Goal: Information Seeking & Learning: Learn about a topic

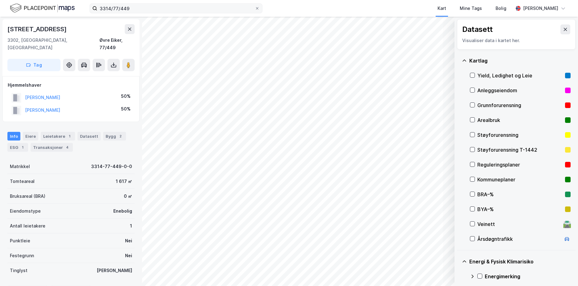
scroll to position [71, 0]
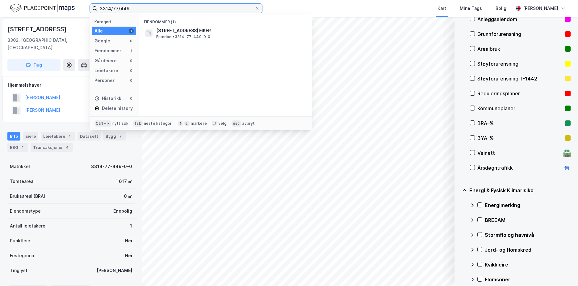
drag, startPoint x: 131, startPoint y: 8, endPoint x: 100, endPoint y: 7, distance: 31.2
click at [100, 7] on input "3314/77/449" at bounding box center [176, 8] width 158 height 9
paste input "201/43/594"
type input "3201/43/594"
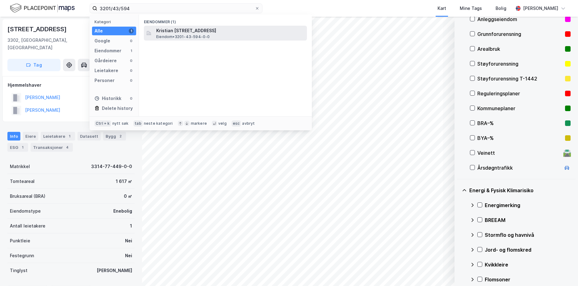
click at [190, 35] on span "Eiendom • 3201-43-594-0-0" at bounding box center [183, 36] width 54 height 5
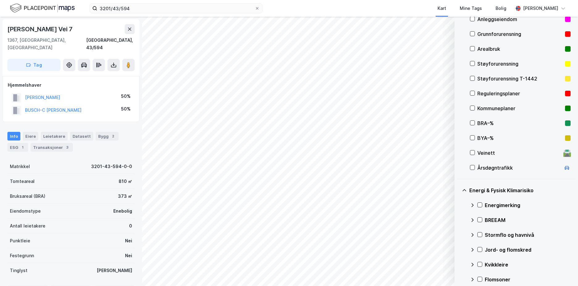
click at [503, 34] on div "Grunnforurensning" at bounding box center [520, 33] width 85 height 7
click at [480, 205] on icon at bounding box center [480, 204] width 4 height 4
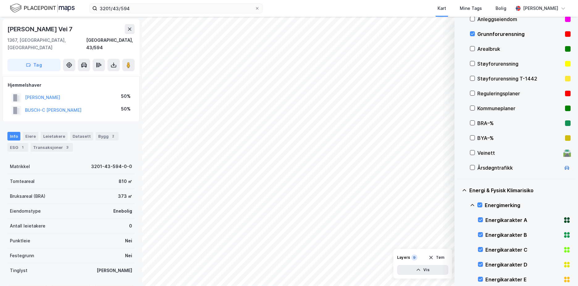
click at [473, 204] on icon at bounding box center [472, 204] width 5 height 5
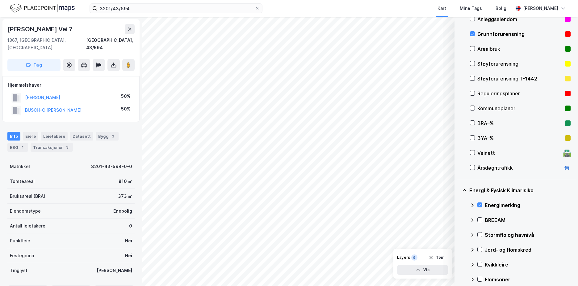
scroll to position [146, 0]
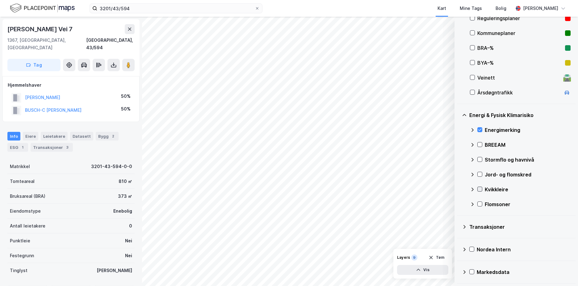
click at [481, 188] on icon at bounding box center [480, 189] width 4 height 4
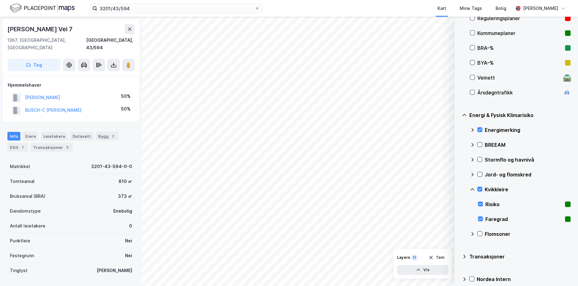
click at [473, 189] on icon at bounding box center [472, 189] width 5 height 5
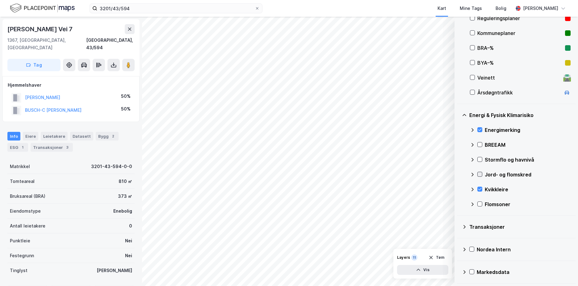
click at [480, 174] on icon at bounding box center [480, 174] width 4 height 4
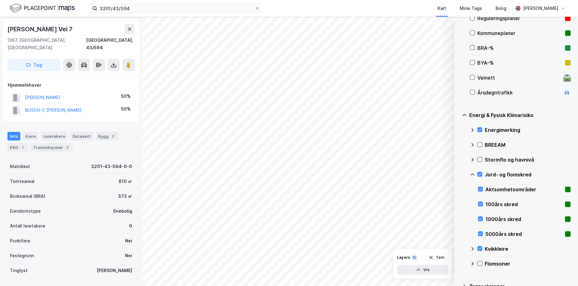
click at [472, 174] on icon at bounding box center [472, 174] width 5 height 5
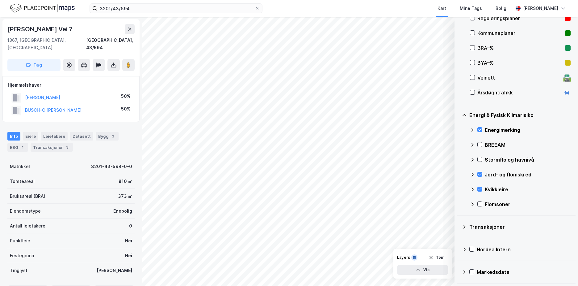
click at [472, 159] on icon at bounding box center [472, 159] width 5 height 5
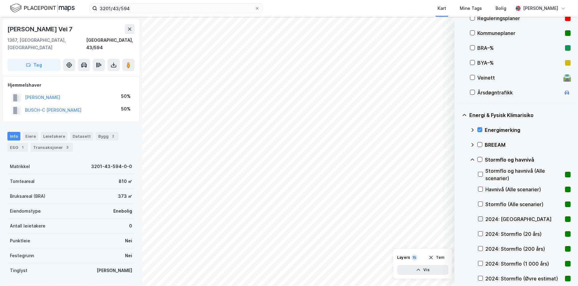
click at [482, 217] on icon at bounding box center [481, 218] width 4 height 4
drag, startPoint x: 479, startPoint y: 218, endPoint x: 482, endPoint y: 228, distance: 10.5
click at [479, 218] on icon at bounding box center [481, 218] width 4 height 4
click at [479, 234] on icon at bounding box center [481, 233] width 4 height 4
click at [482, 233] on icon at bounding box center [480, 233] width 3 height 2
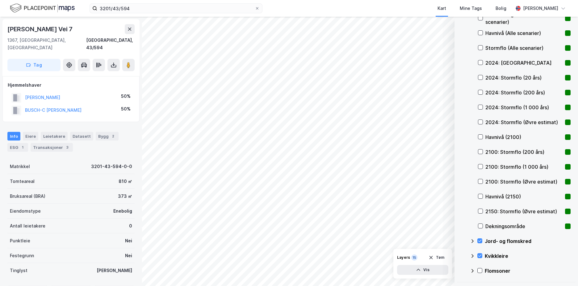
scroll to position [369, 0]
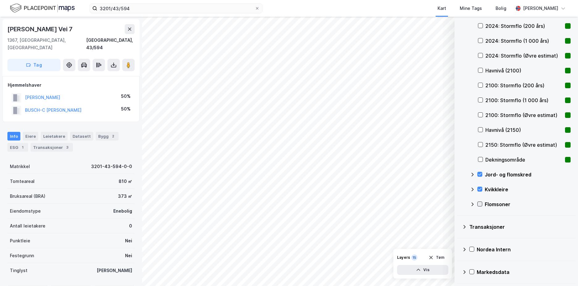
click at [481, 204] on icon at bounding box center [480, 204] width 3 height 2
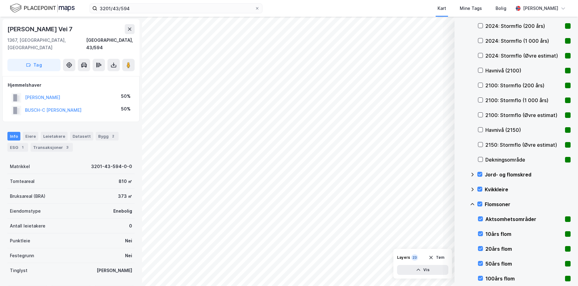
click at [473, 202] on icon at bounding box center [472, 203] width 5 height 5
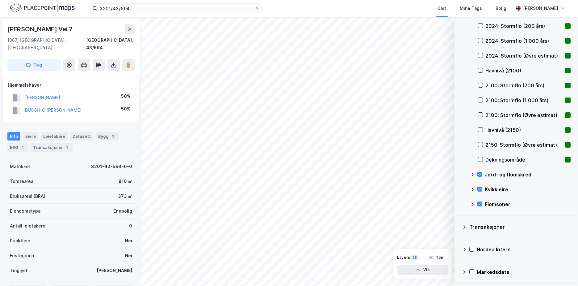
scroll to position [276, 0]
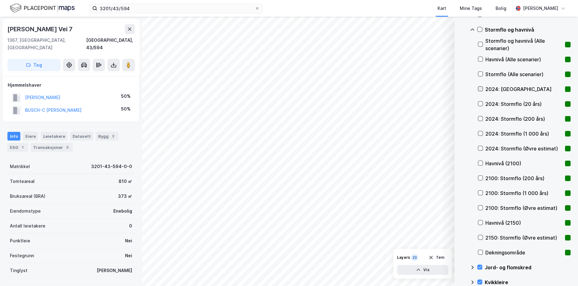
click at [482, 88] on icon at bounding box center [480, 89] width 3 height 2
click at [482, 104] on icon at bounding box center [481, 103] width 4 height 4
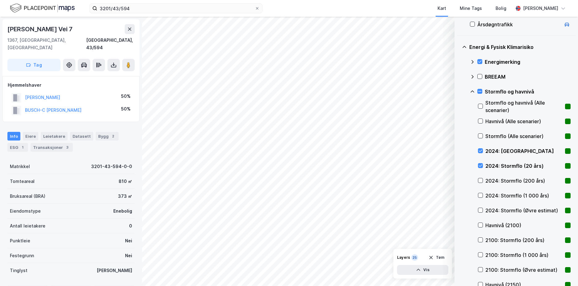
click at [473, 91] on icon at bounding box center [472, 91] width 5 height 5
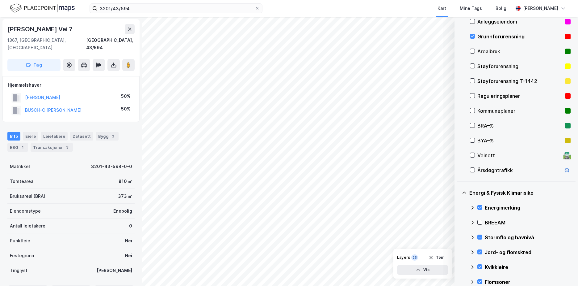
scroll to position [72, 0]
